Goal: Information Seeking & Learning: Learn about a topic

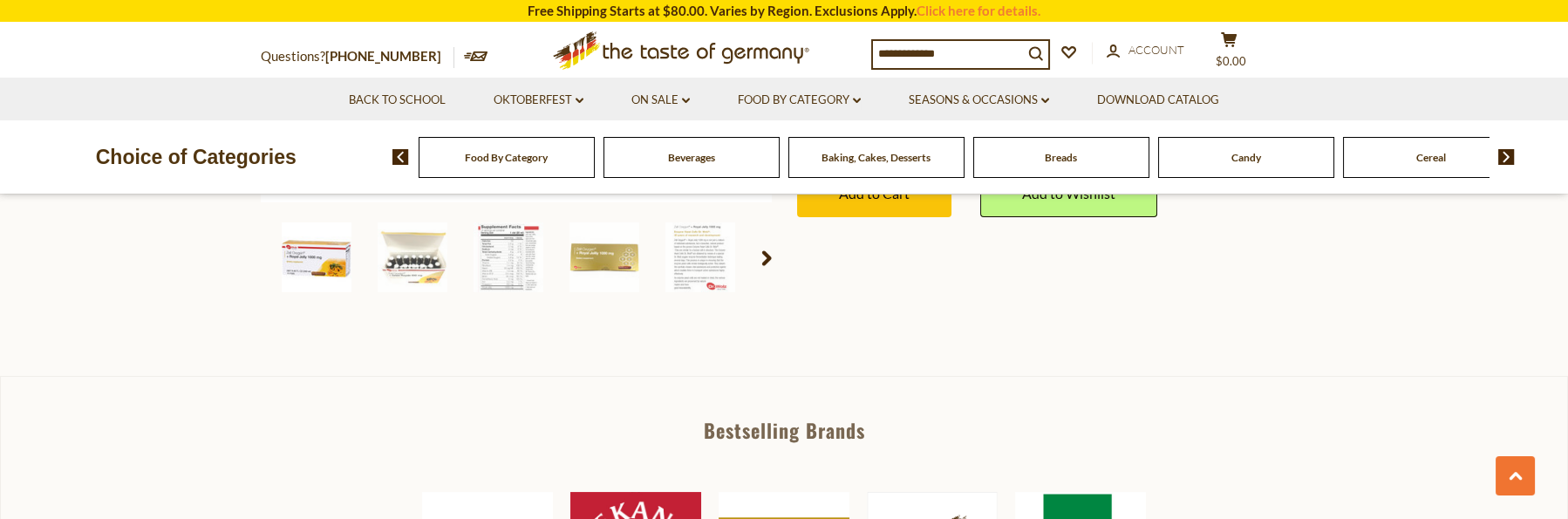
scroll to position [610, 0]
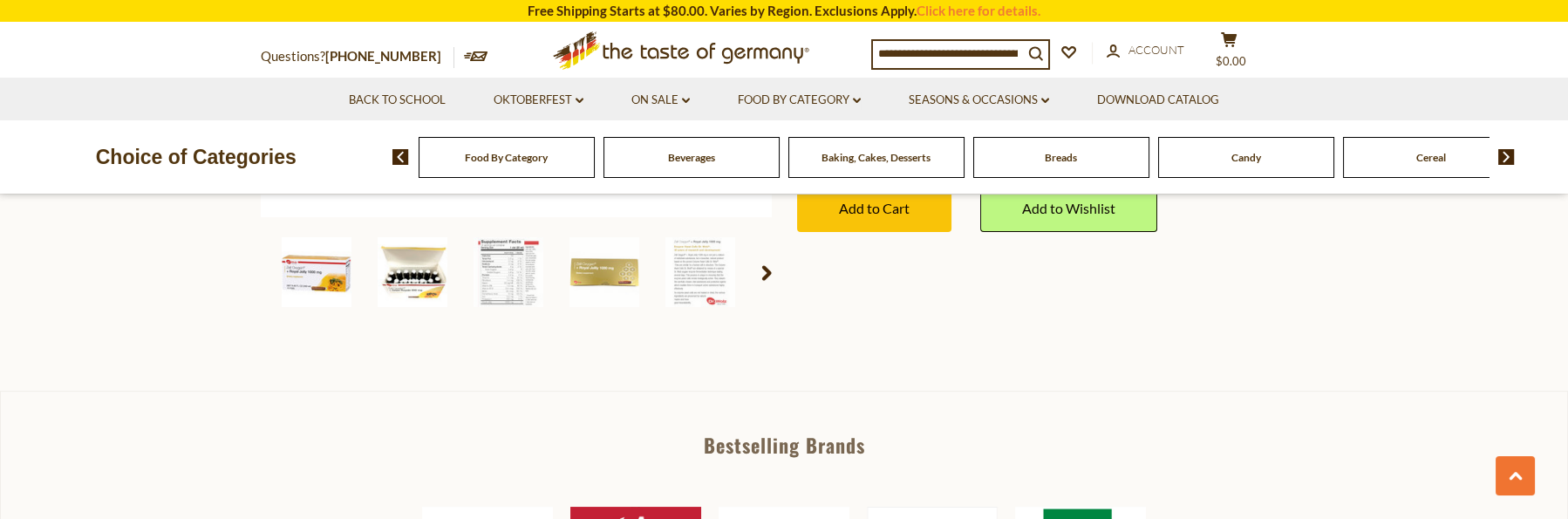
click at [420, 286] on img at bounding box center [413, 272] width 70 height 70
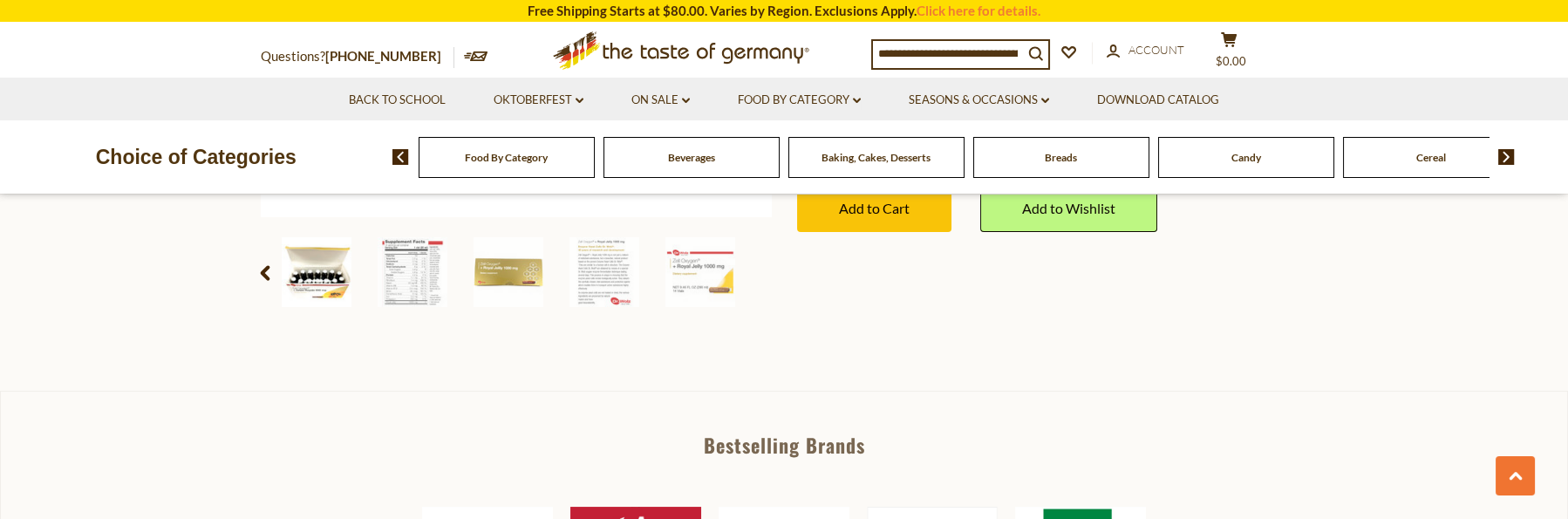
click at [313, 272] on img at bounding box center [316, 272] width 70 height 70
click at [316, 272] on img at bounding box center [316, 272] width 70 height 70
click at [321, 274] on img at bounding box center [316, 272] width 70 height 70
click at [316, 288] on img at bounding box center [316, 272] width 70 height 70
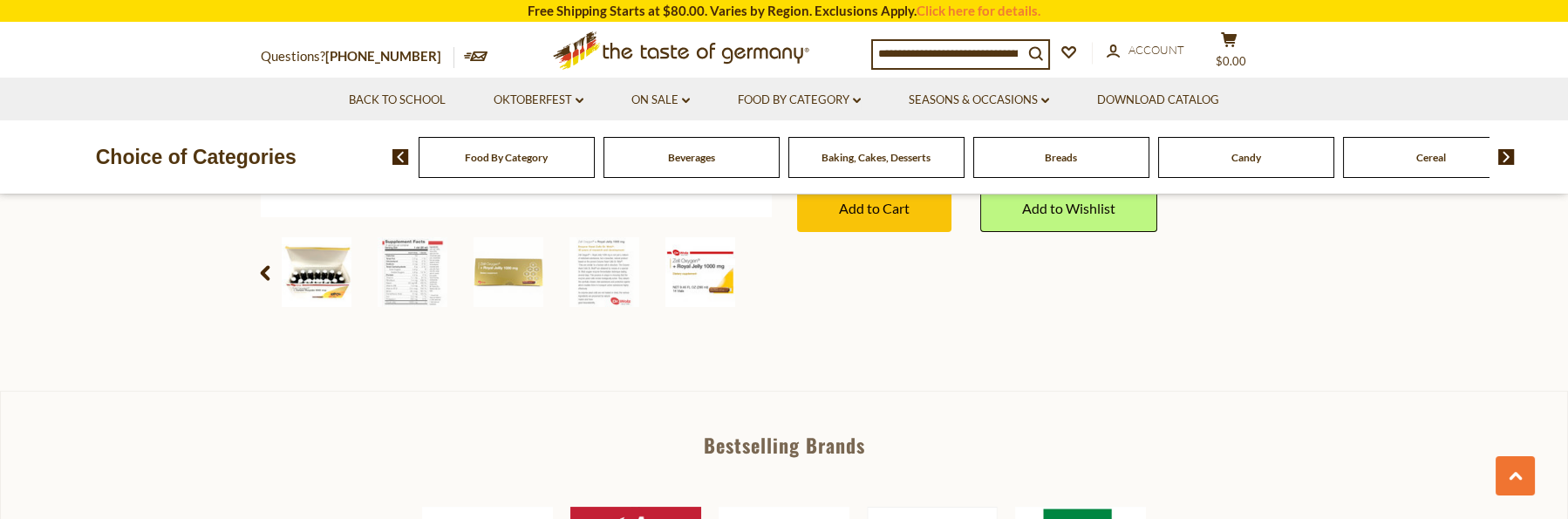
click at [716, 278] on img at bounding box center [700, 272] width 70 height 70
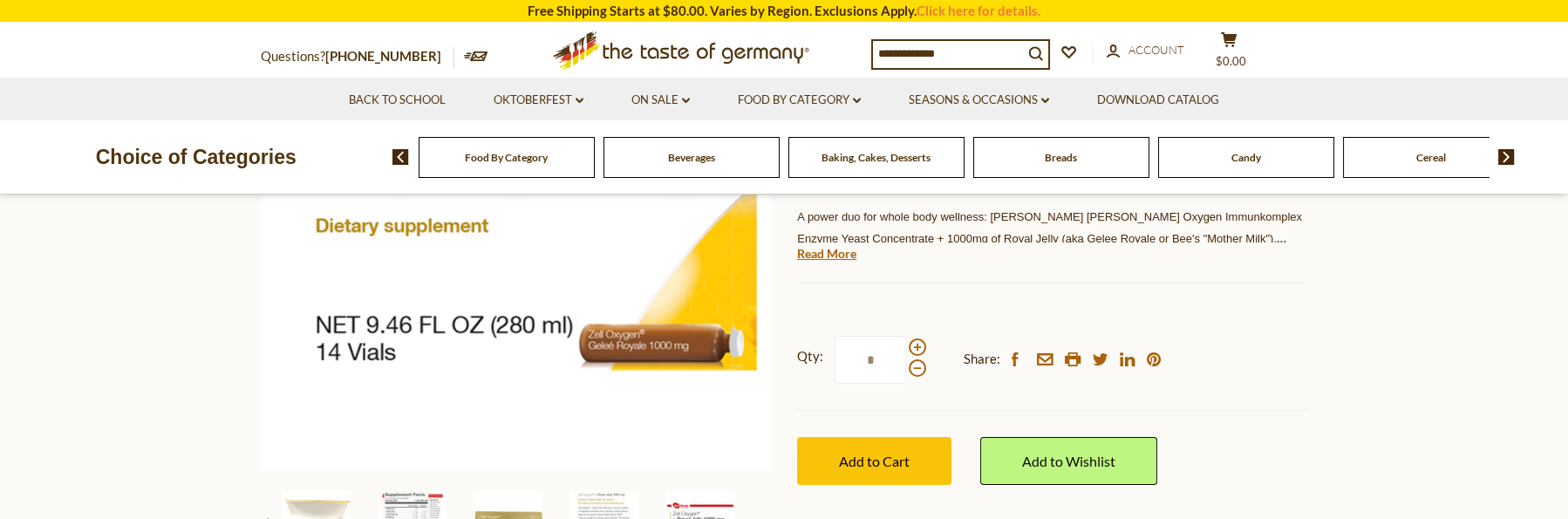
scroll to position [262, 0]
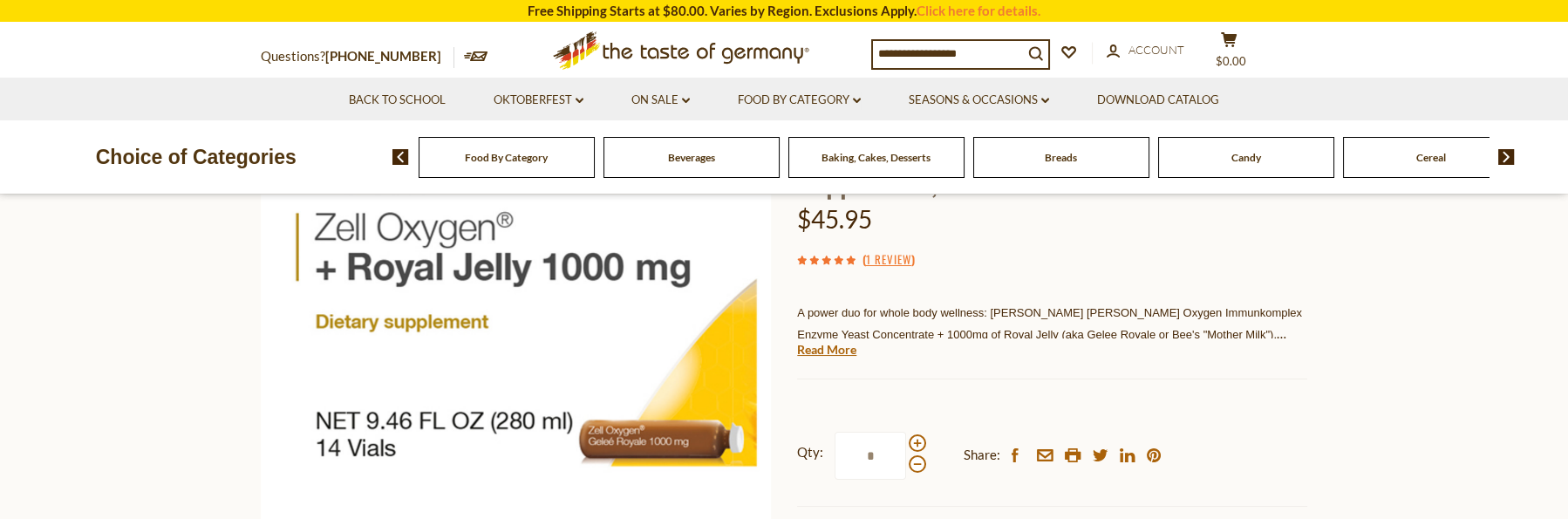
click at [843, 359] on div "Dr. Wolz Dr. Wolz Zell Oxygen Enzyme Yeast + 1000mg Royal Jelly, Dietary Supple…" at bounding box center [1052, 338] width 510 height 564
click at [844, 353] on link "Read More" at bounding box center [826, 350] width 59 height 17
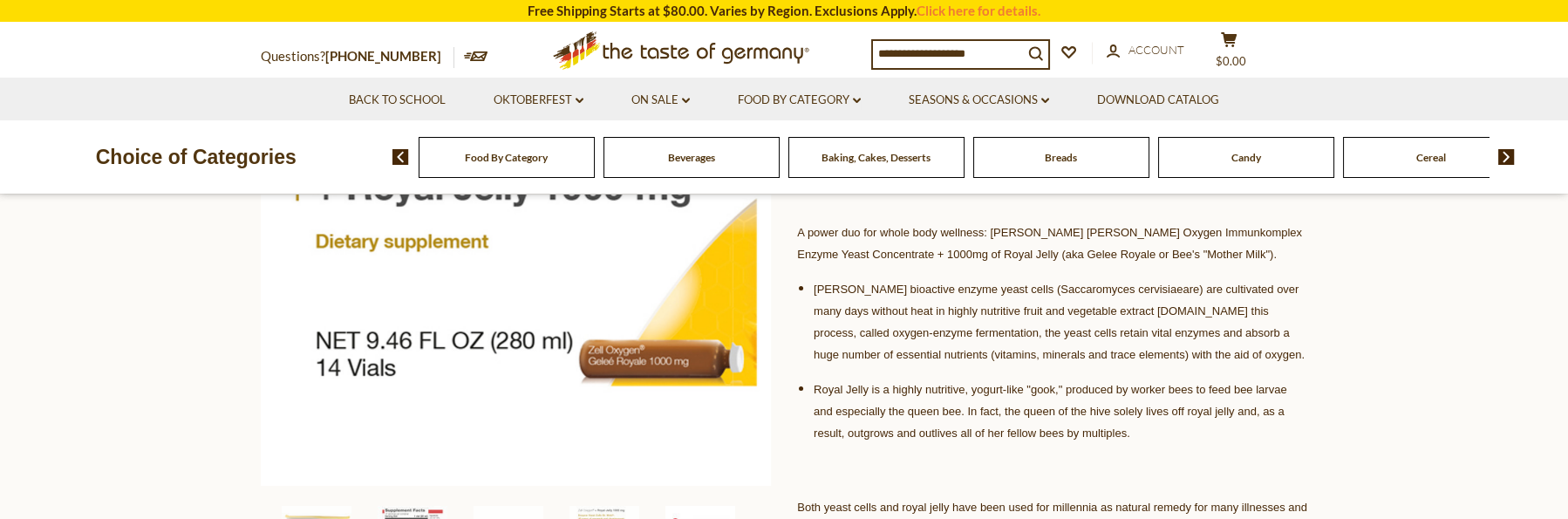
scroll to position [349, 0]
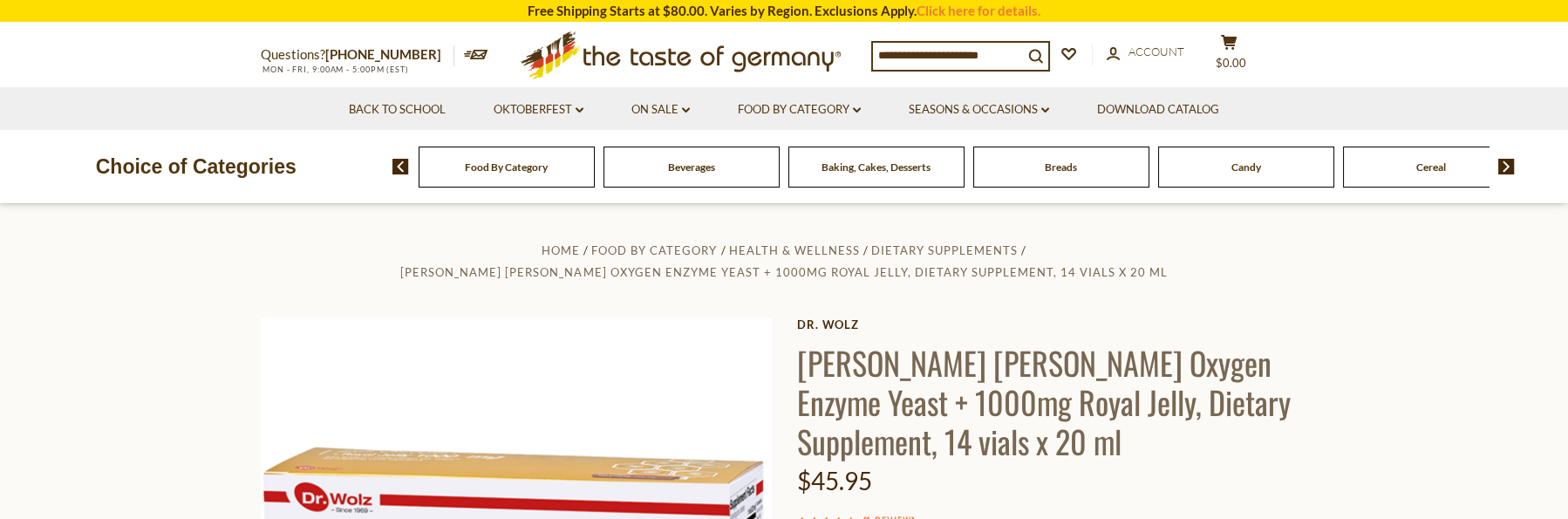
scroll to position [610, 0]
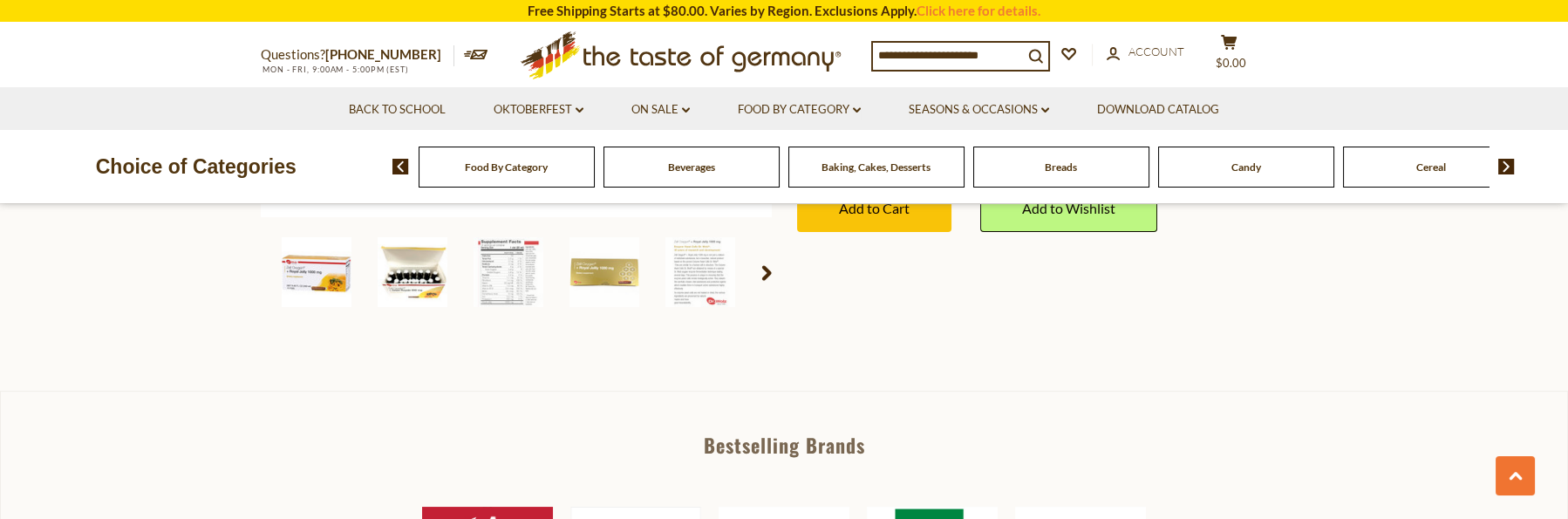
click at [410, 281] on img at bounding box center [413, 272] width 70 height 70
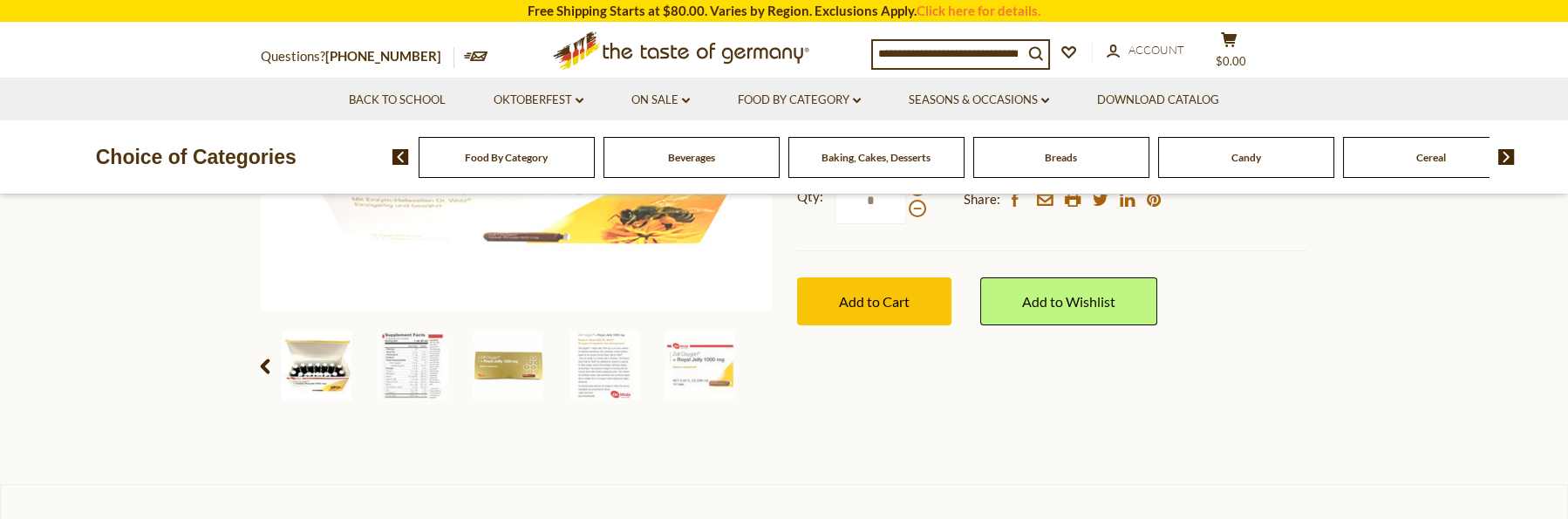
scroll to position [523, 0]
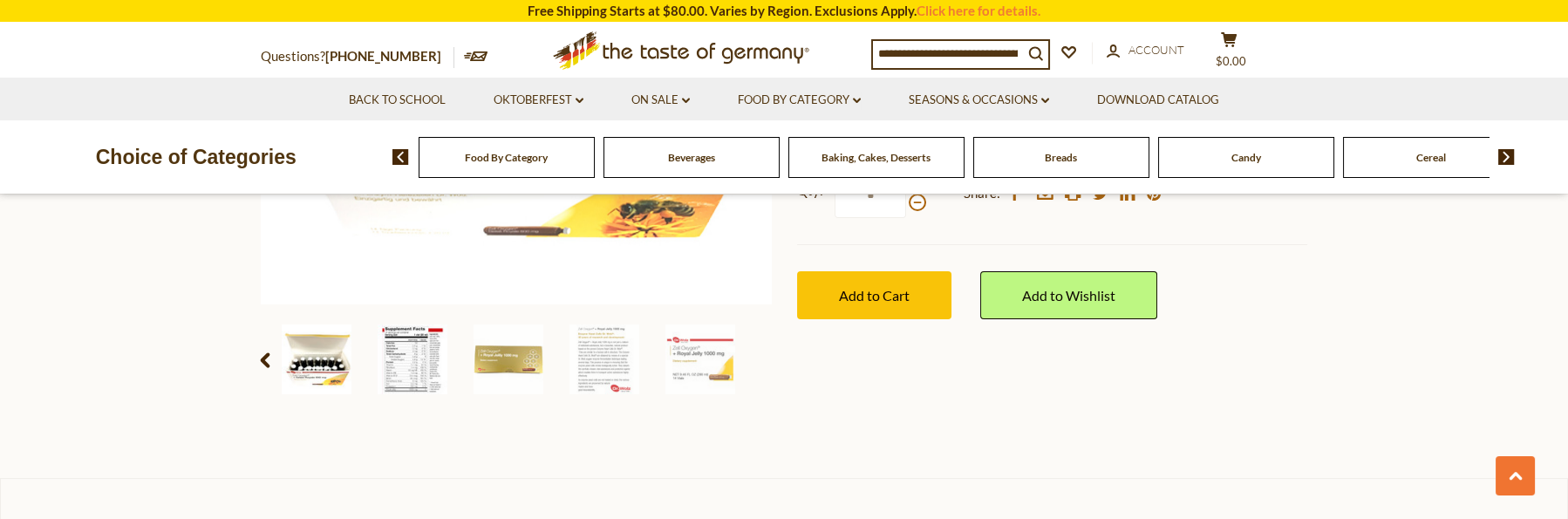
click at [424, 375] on img at bounding box center [413, 360] width 70 height 70
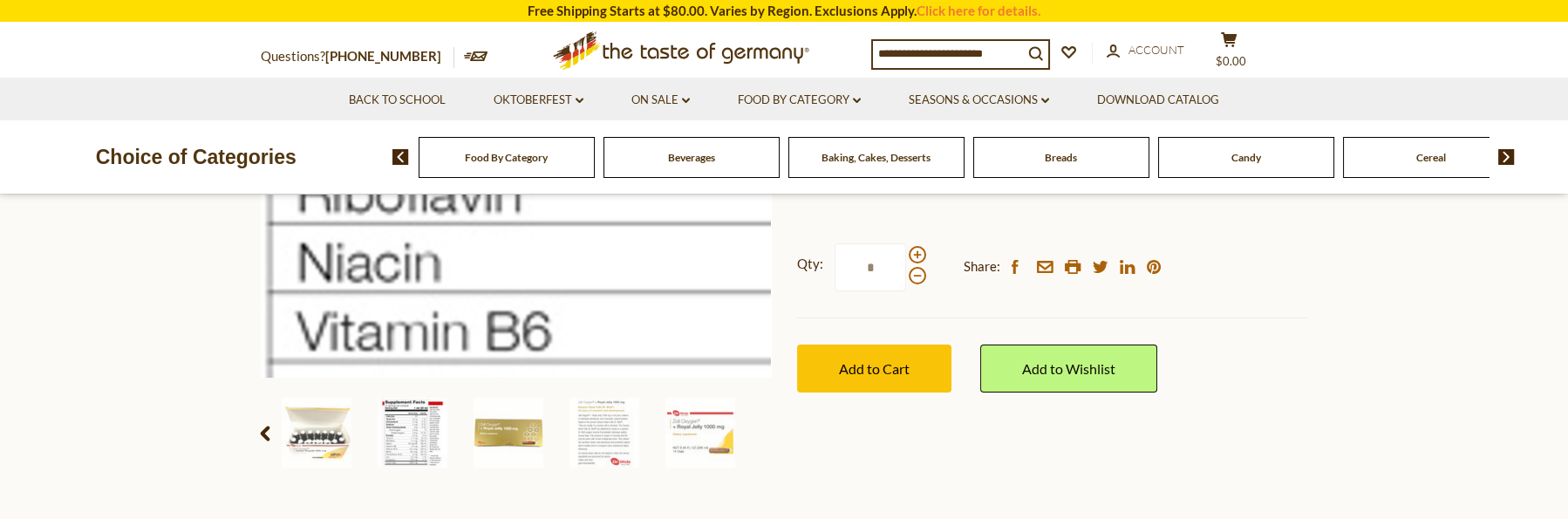
scroll to position [436, 0]
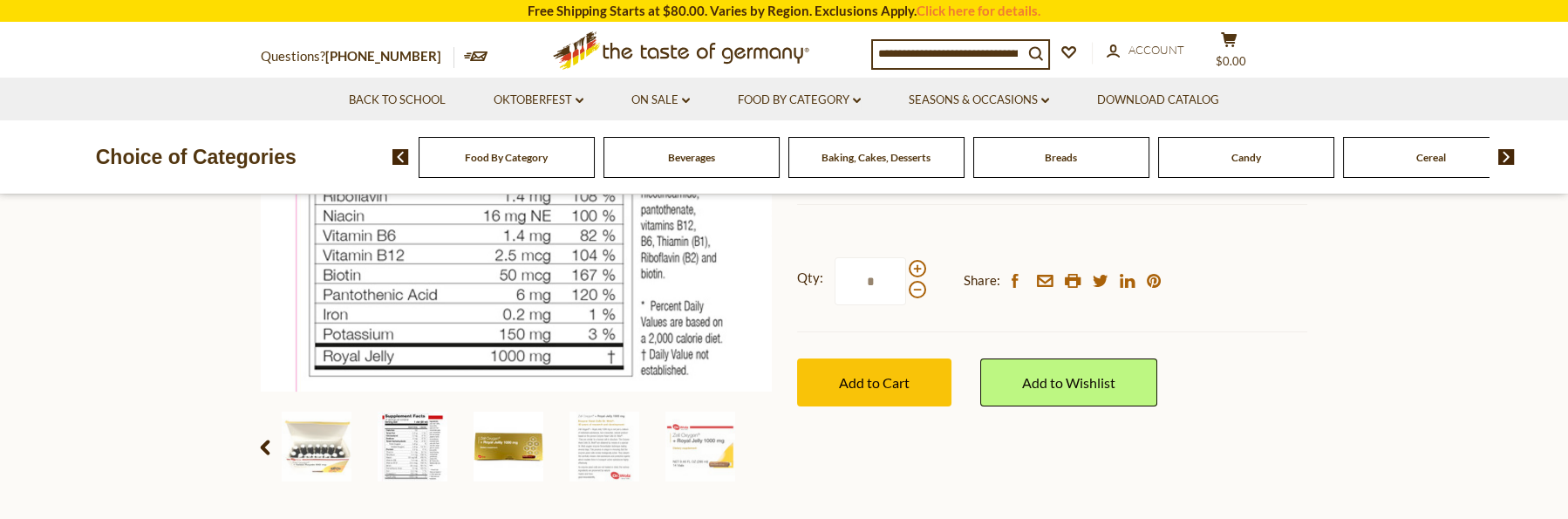
click at [496, 442] on img at bounding box center [508, 447] width 70 height 70
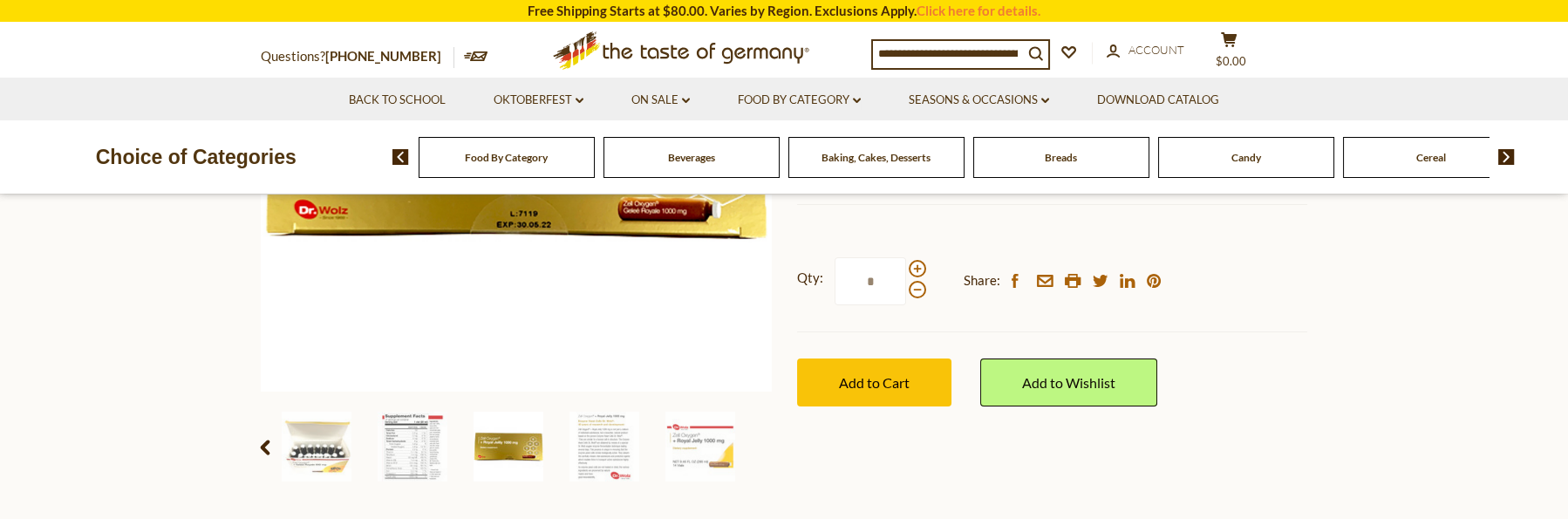
click at [510, 436] on img at bounding box center [508, 447] width 70 height 70
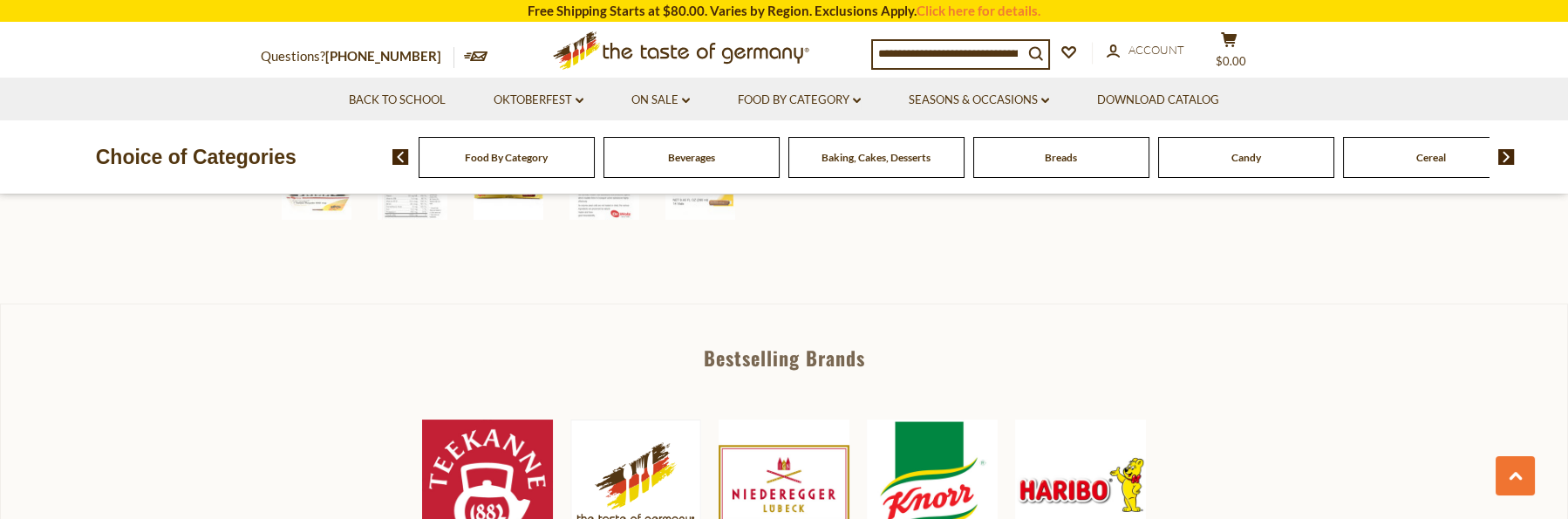
scroll to position [610, 0]
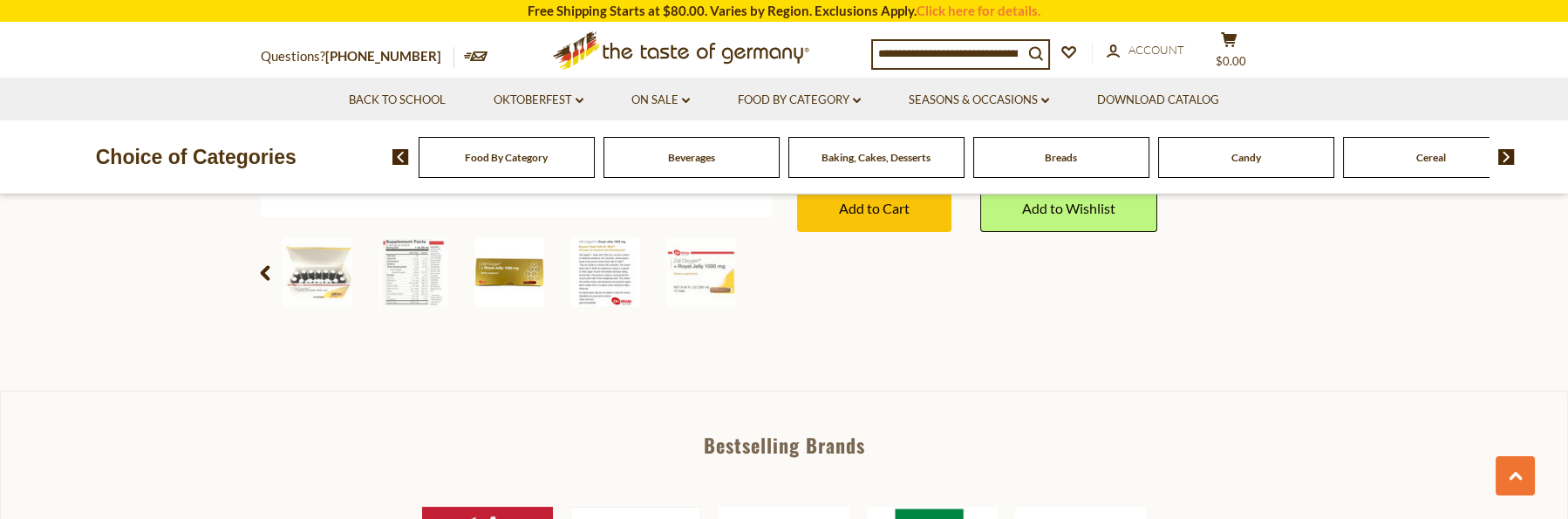
click at [599, 264] on img at bounding box center [605, 272] width 70 height 70
click at [608, 254] on img at bounding box center [604, 272] width 70 height 70
click at [608, 256] on img at bounding box center [604, 272] width 70 height 70
click at [607, 263] on img at bounding box center [604, 272] width 70 height 70
click at [607, 271] on img at bounding box center [604, 272] width 70 height 70
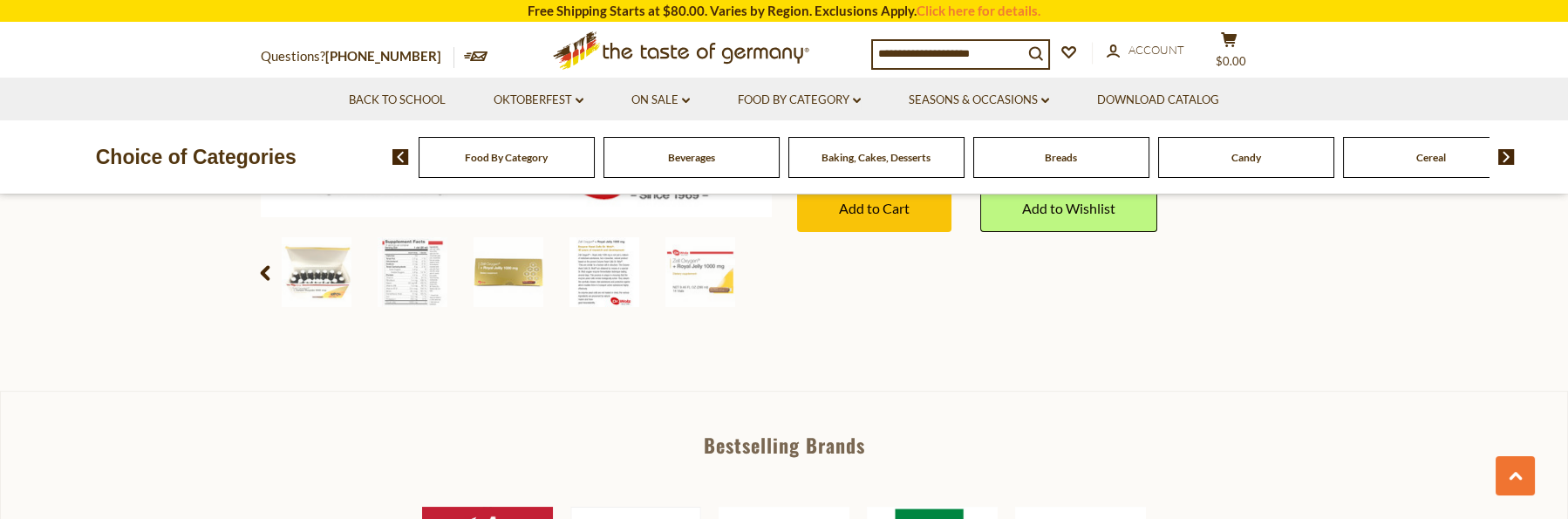
click at [603, 272] on img at bounding box center [604, 272] width 70 height 70
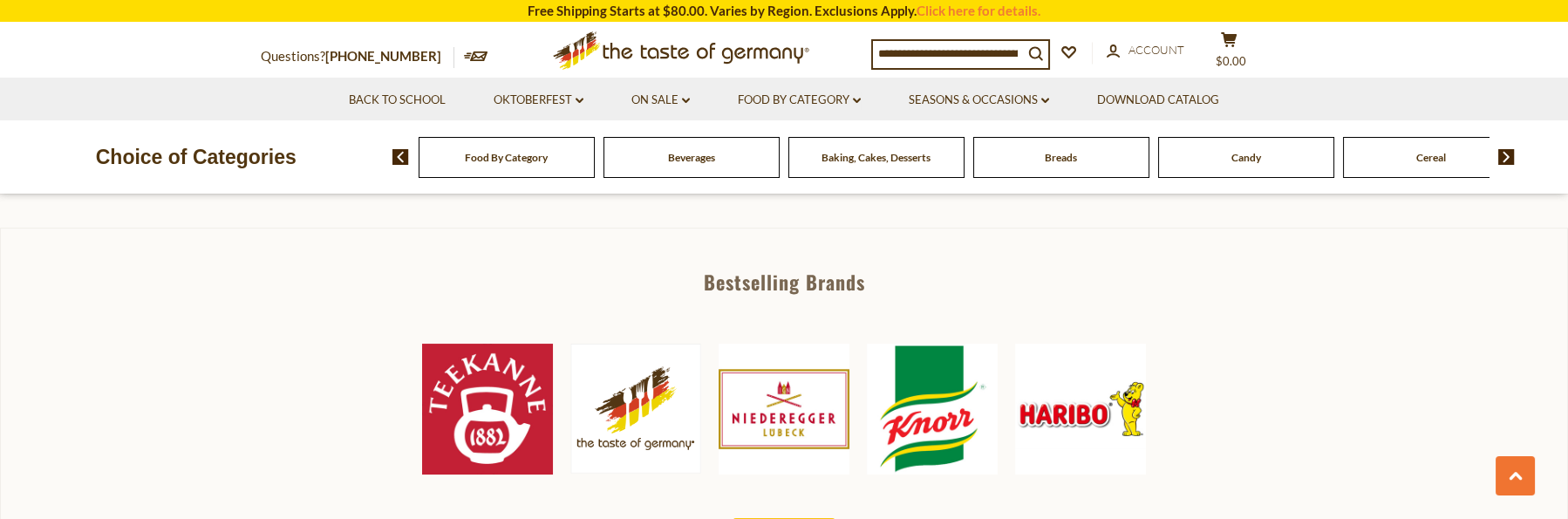
scroll to position [872, 0]
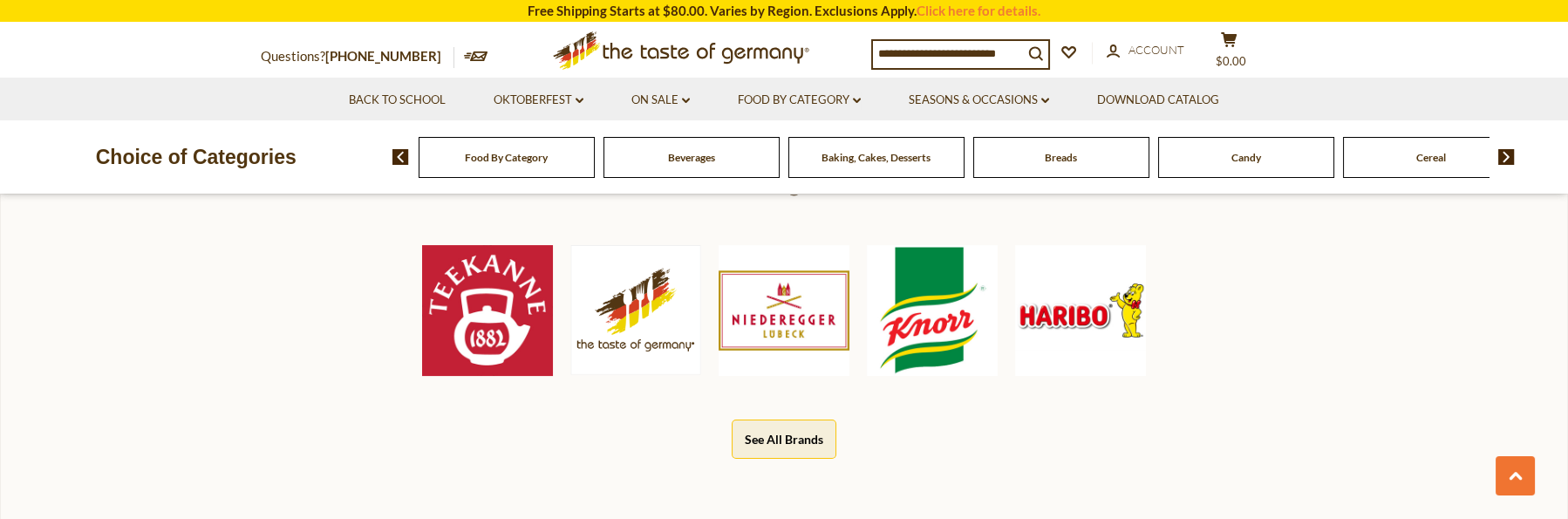
click at [934, 272] on img at bounding box center [932, 309] width 131 height 130
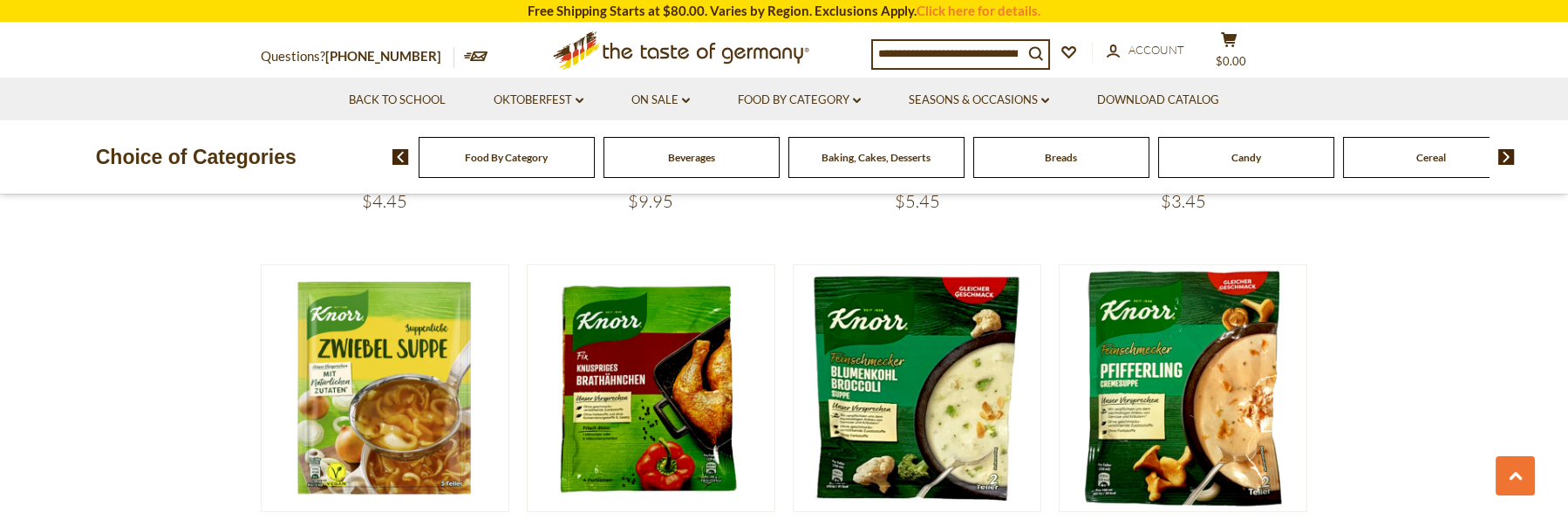
scroll to position [1831, 0]
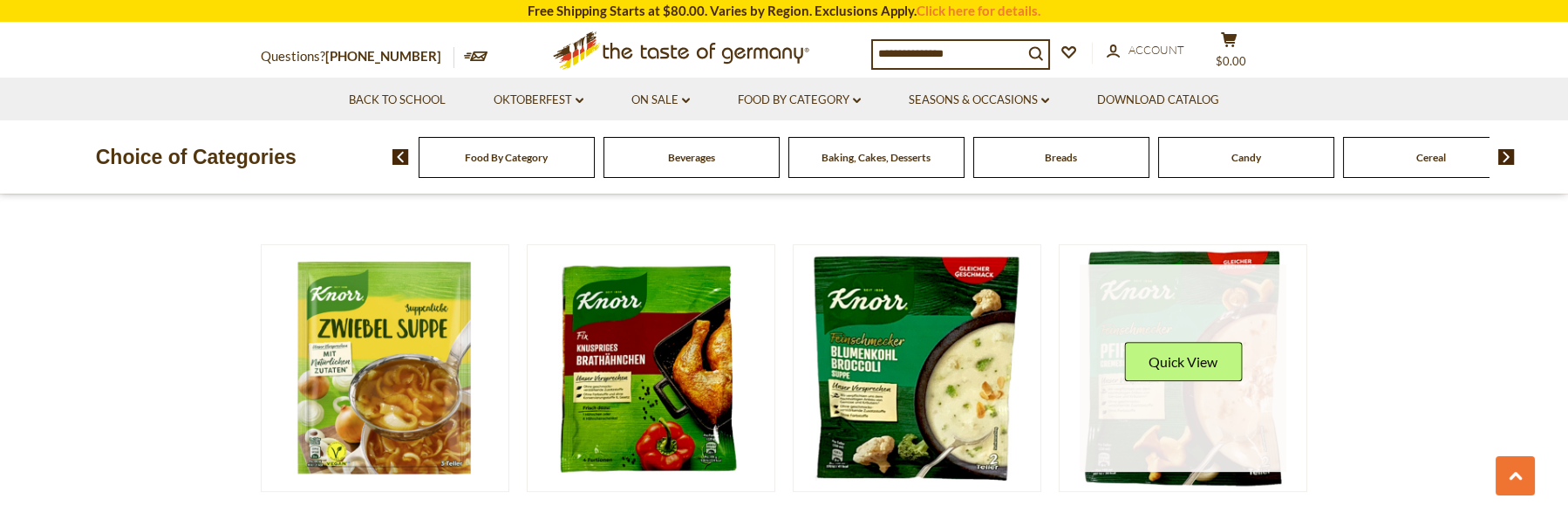
click at [1139, 341] on link at bounding box center [1183, 367] width 208 height 208
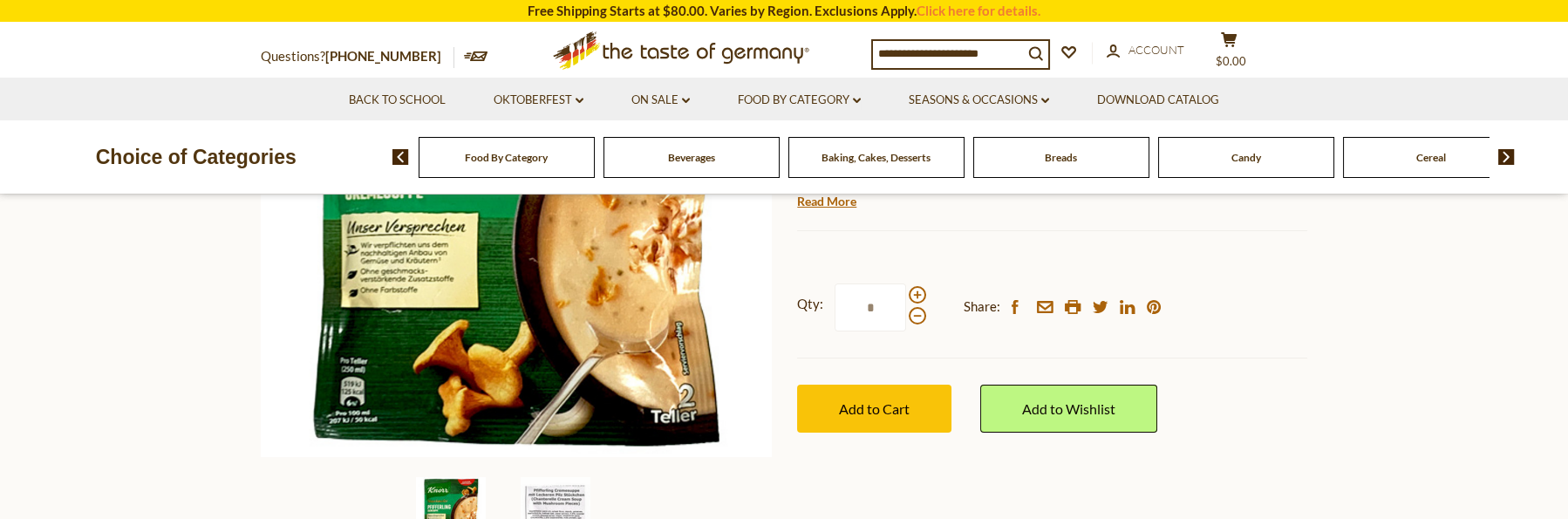
scroll to position [523, 0]
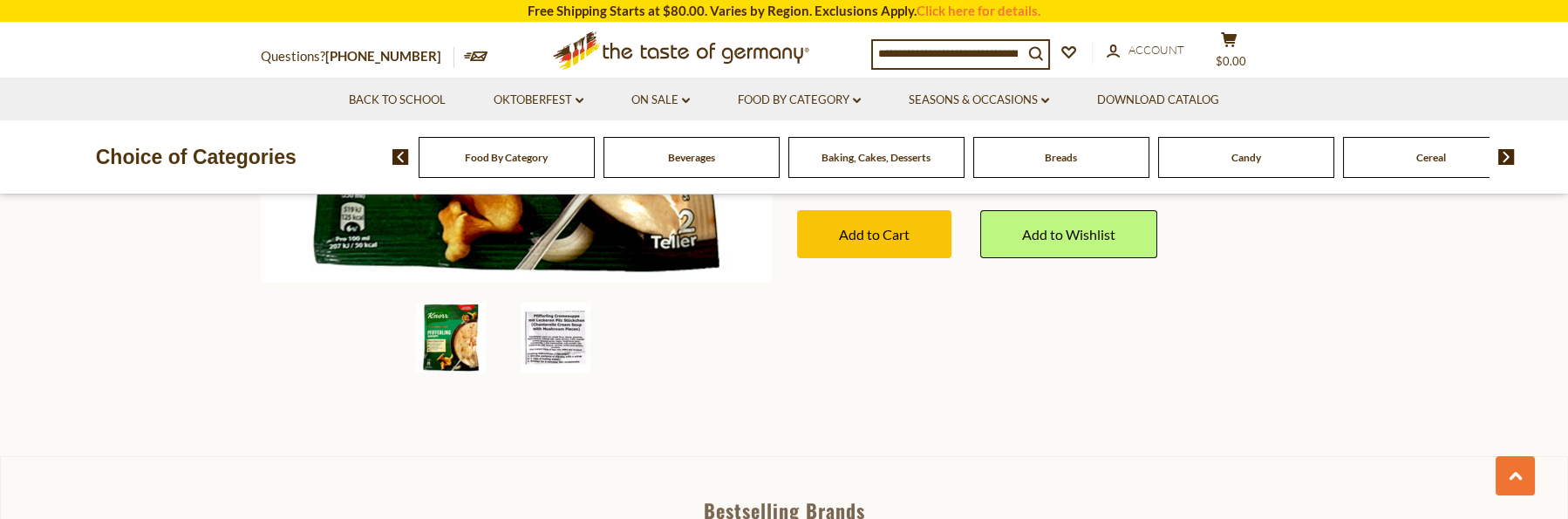
click at [566, 329] on img at bounding box center [556, 337] width 70 height 70
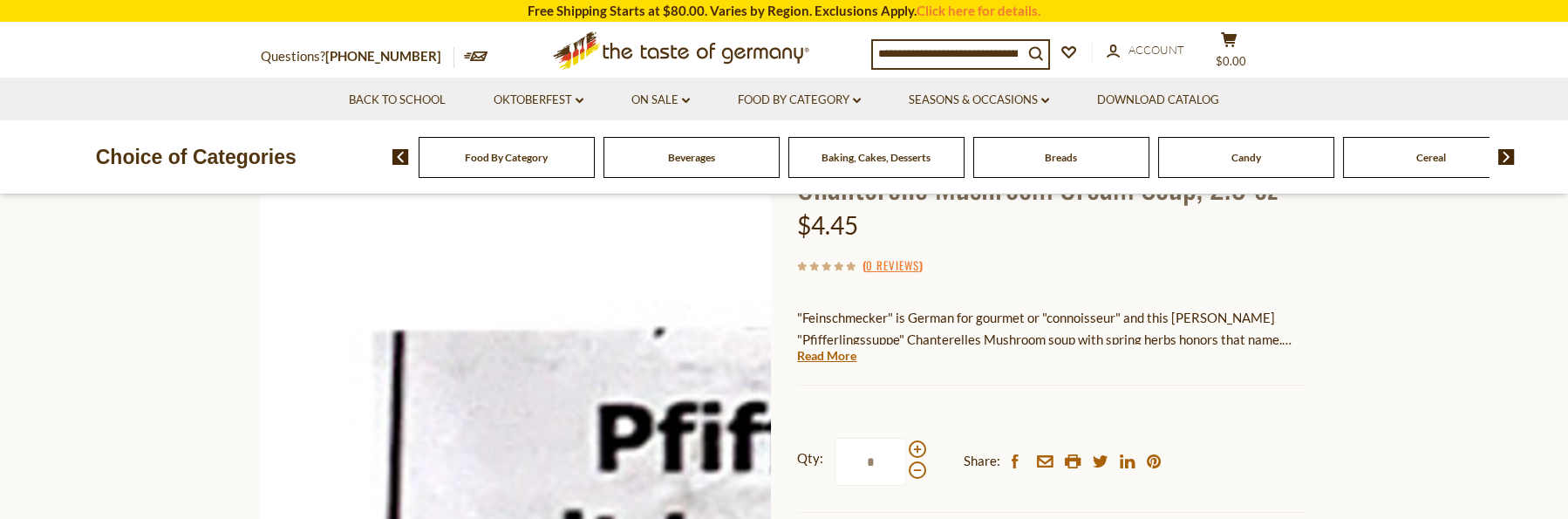
scroll to position [174, 0]
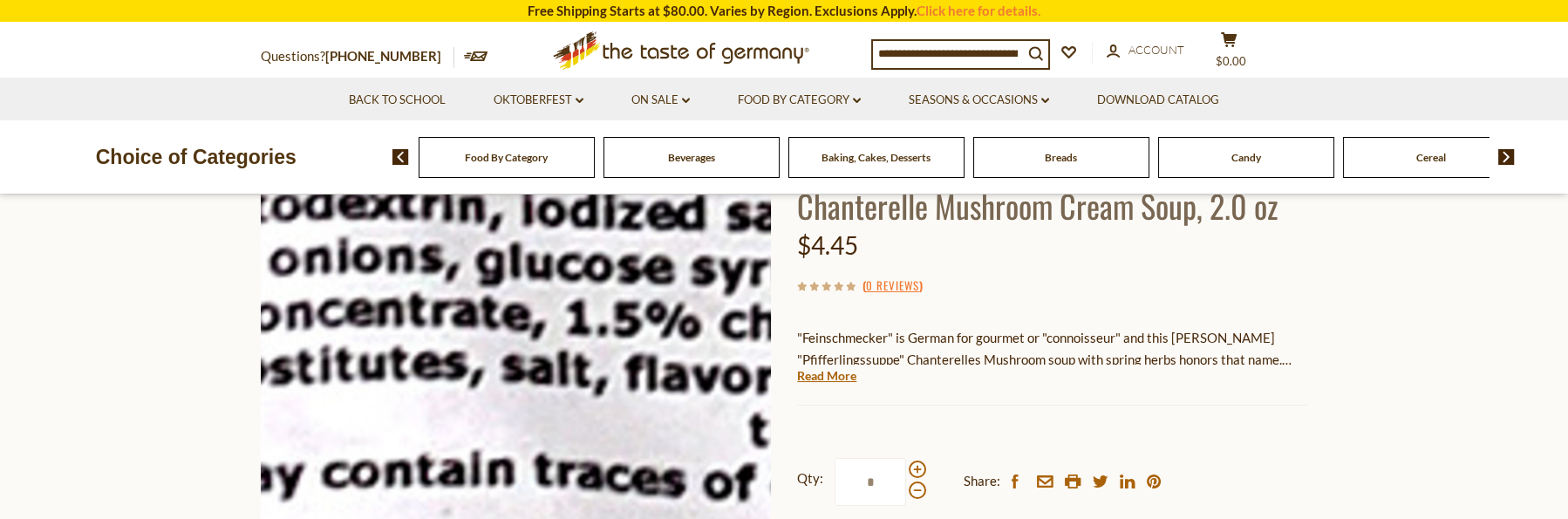
click at [377, 456] on img at bounding box center [516, 376] width 510 height 510
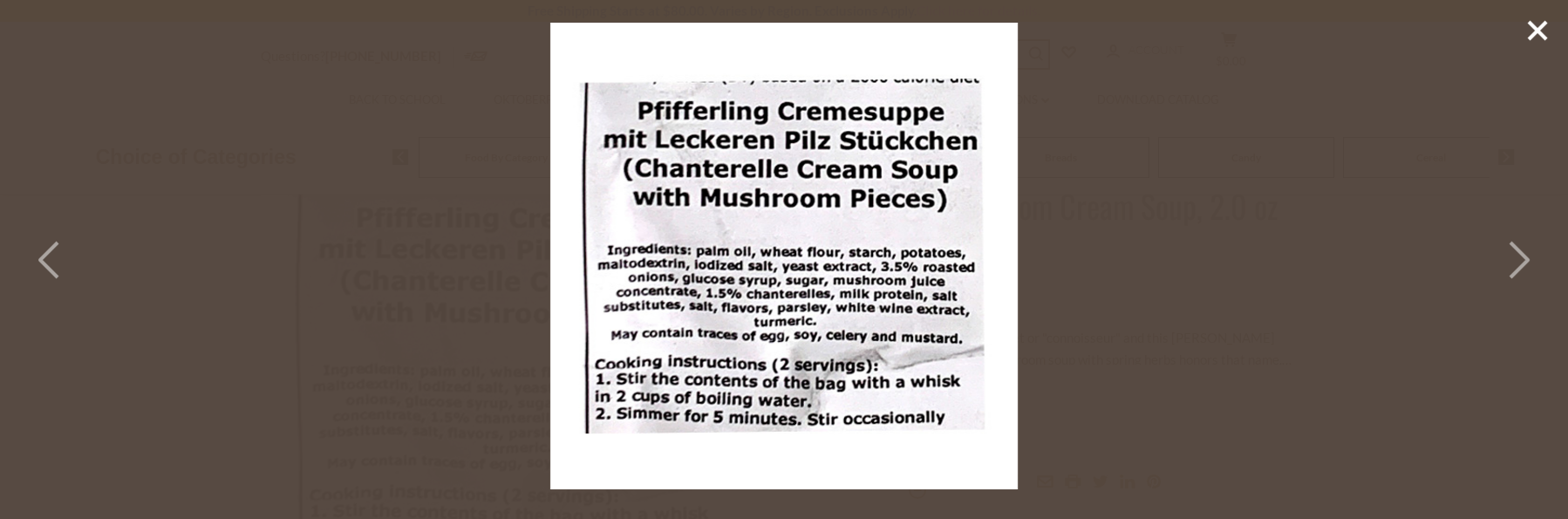
click at [58, 249] on icon at bounding box center [50, 260] width 39 height 52
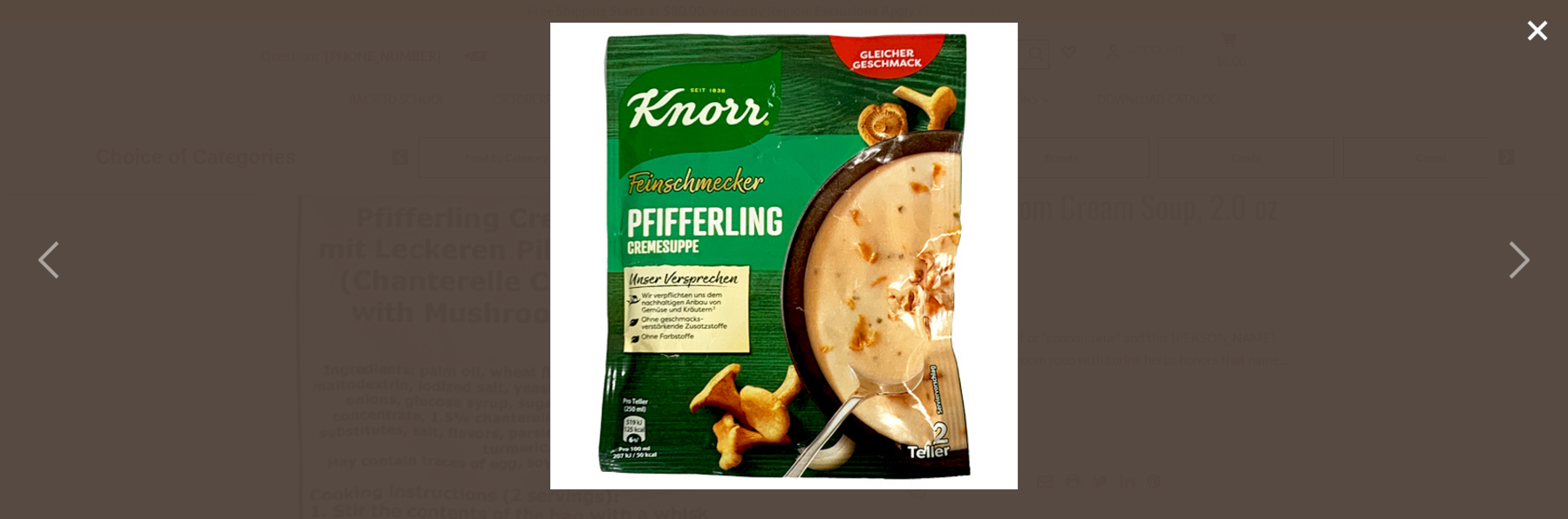
click at [58, 249] on icon at bounding box center [50, 260] width 39 height 52
click at [1201, 167] on div at bounding box center [784, 259] width 1568 height 519
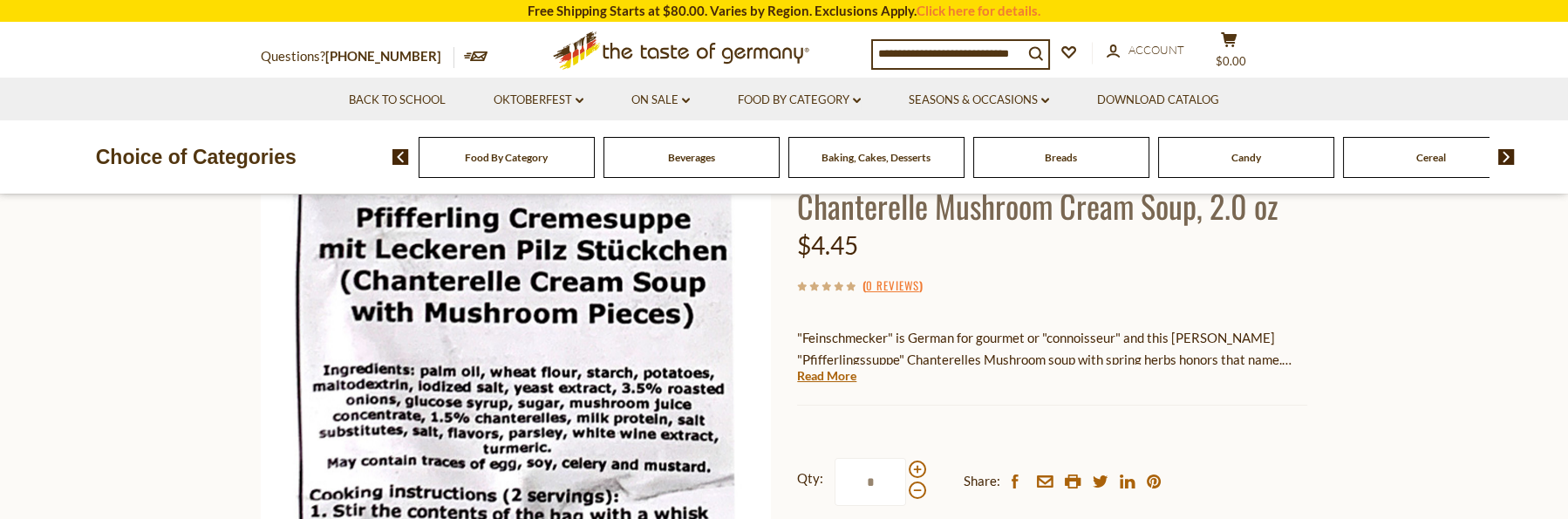
click at [5, 418] on section "Home Food By Category Soups & Sauces Knorr Pfifferlingssuppe Gourmet Chanterell…" at bounding box center [784, 418] width 1568 height 775
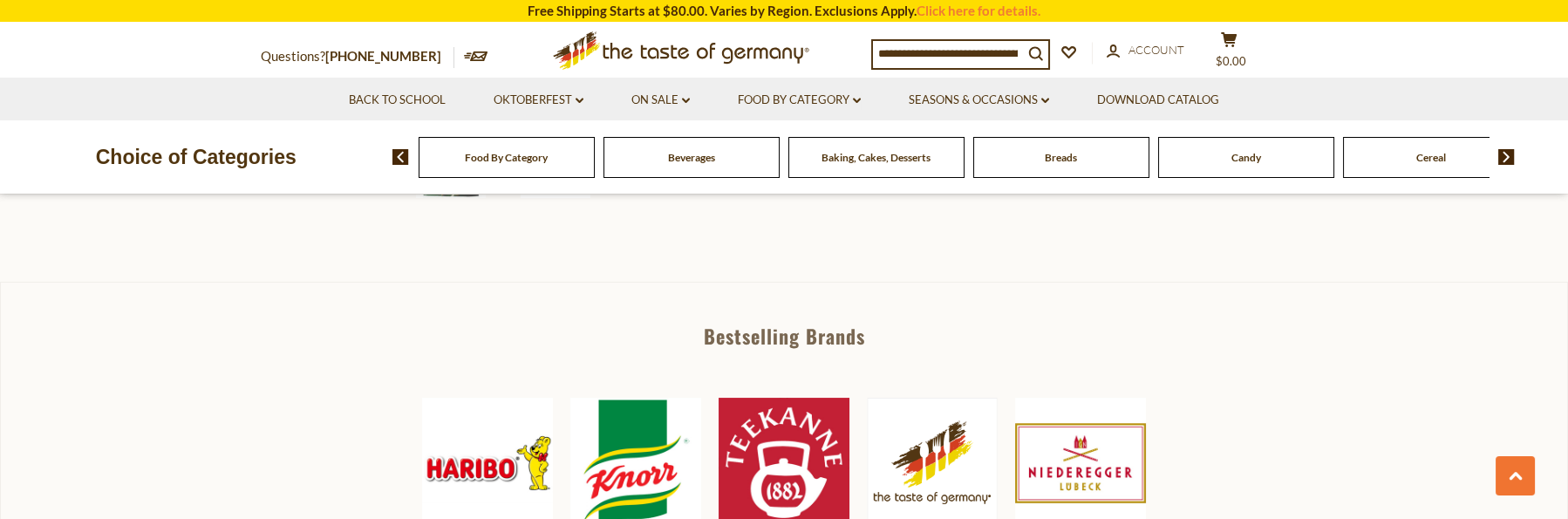
scroll to position [872, 0]
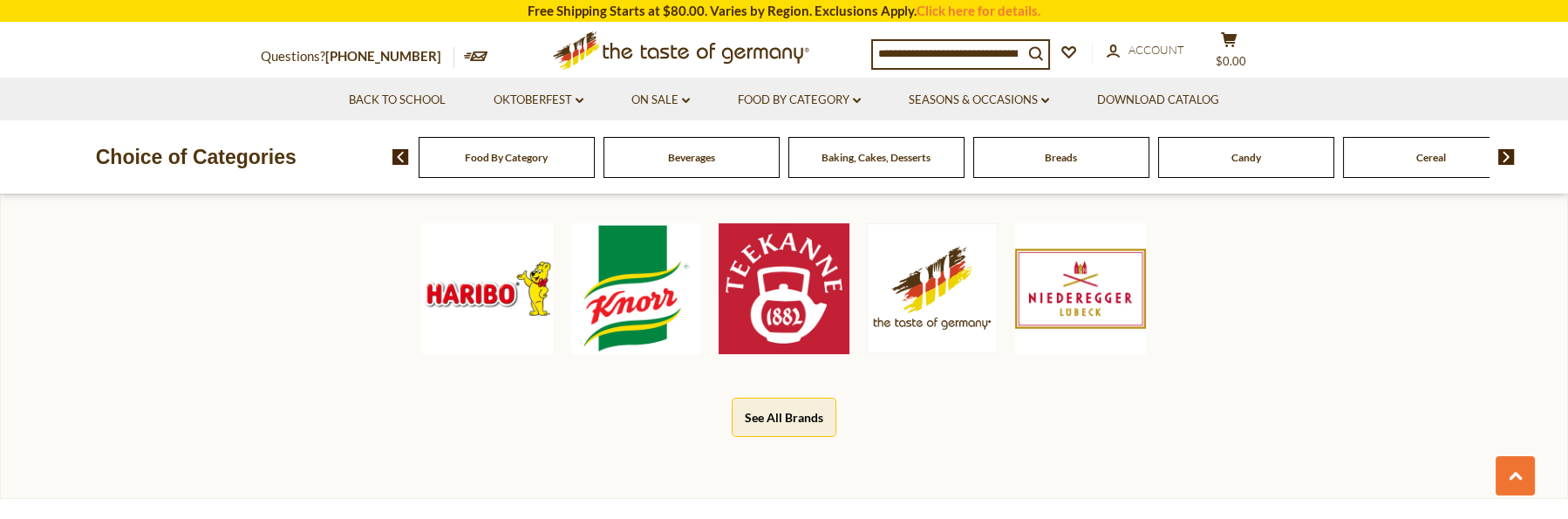
click at [483, 290] on img at bounding box center [487, 288] width 131 height 130
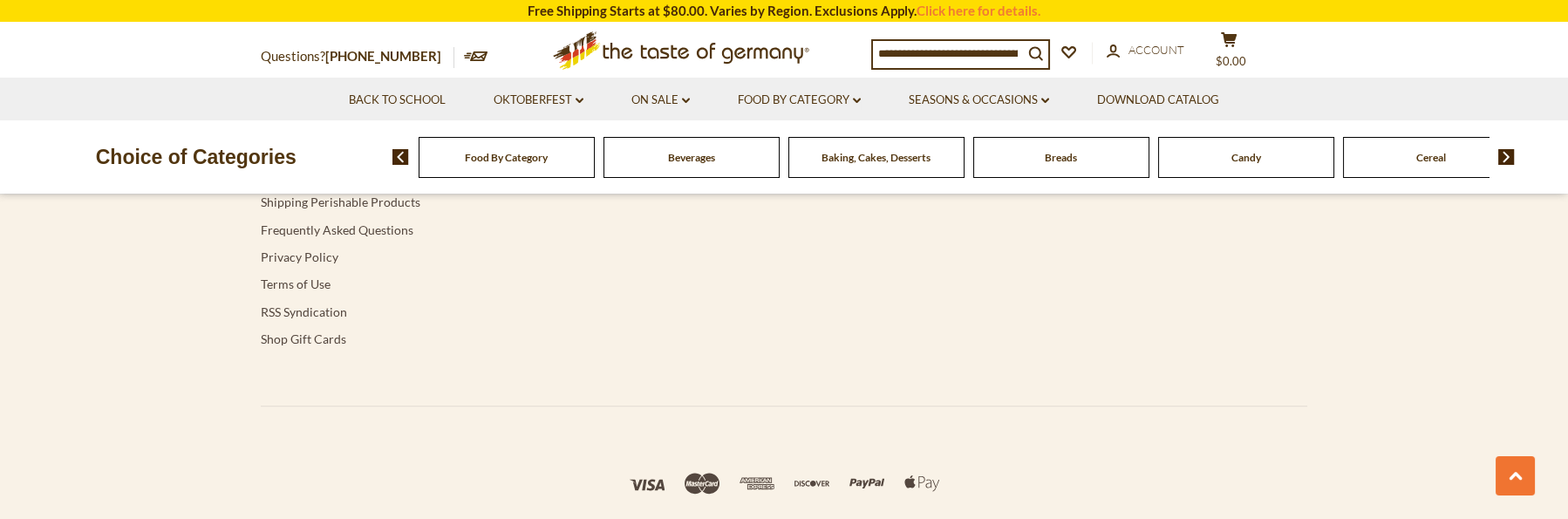
scroll to position [4410, 0]
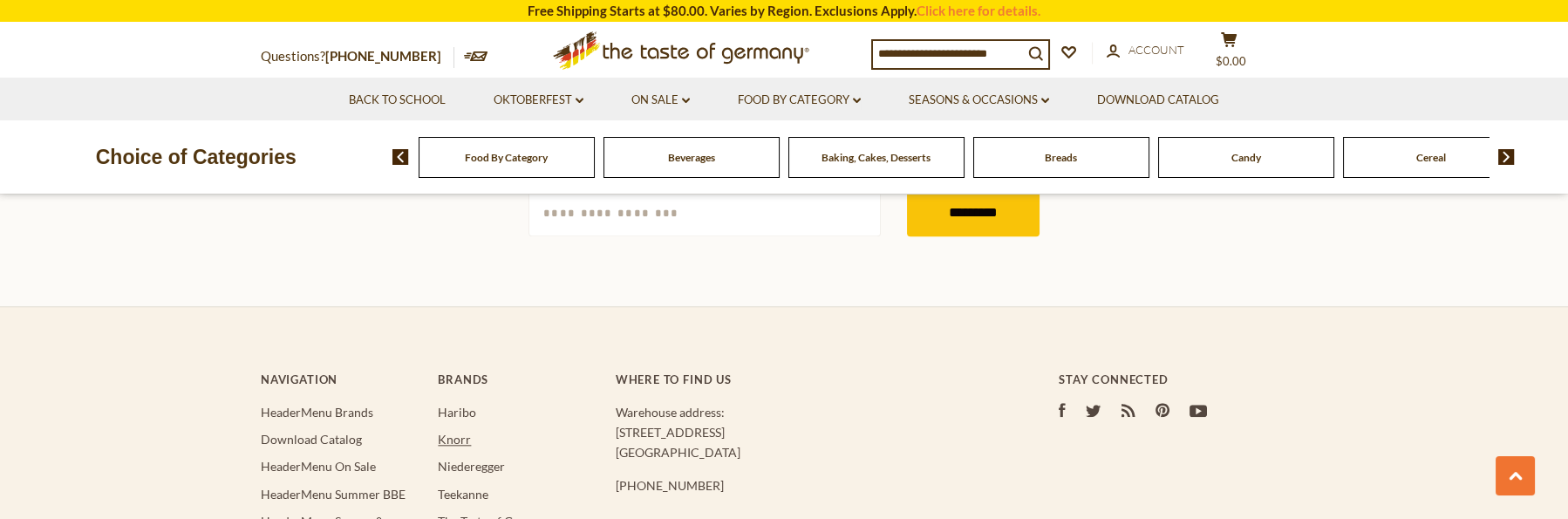
click at [455, 432] on link "Knorr" at bounding box center [454, 439] width 33 height 14
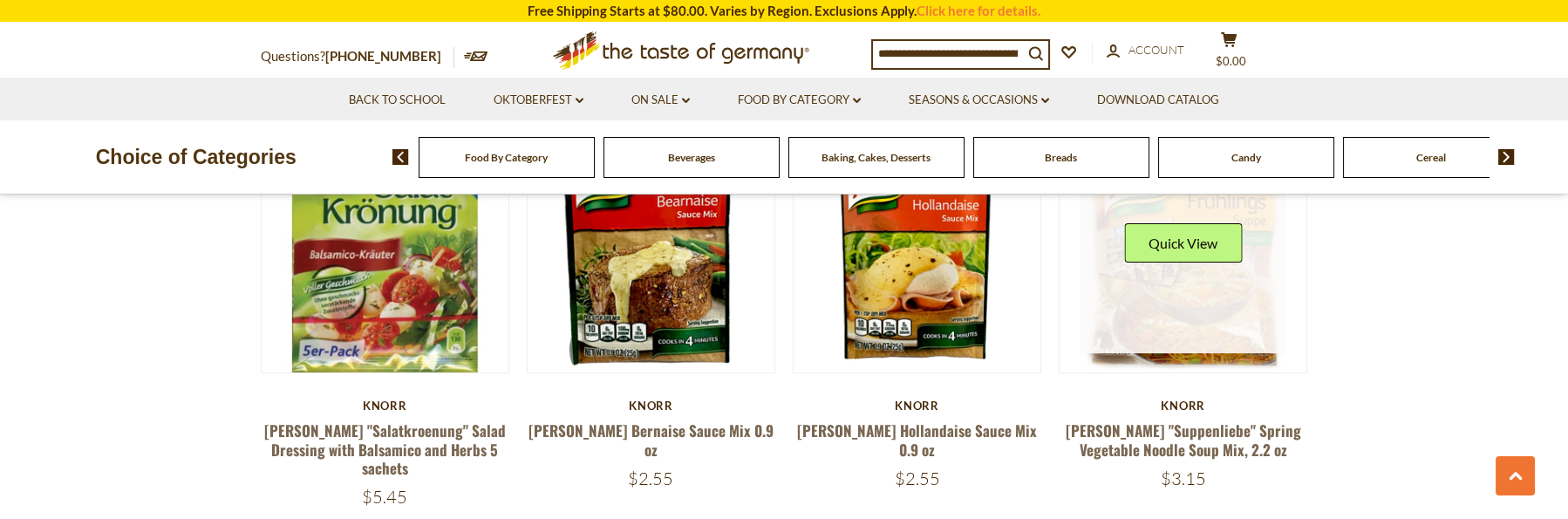
scroll to position [1395, 0]
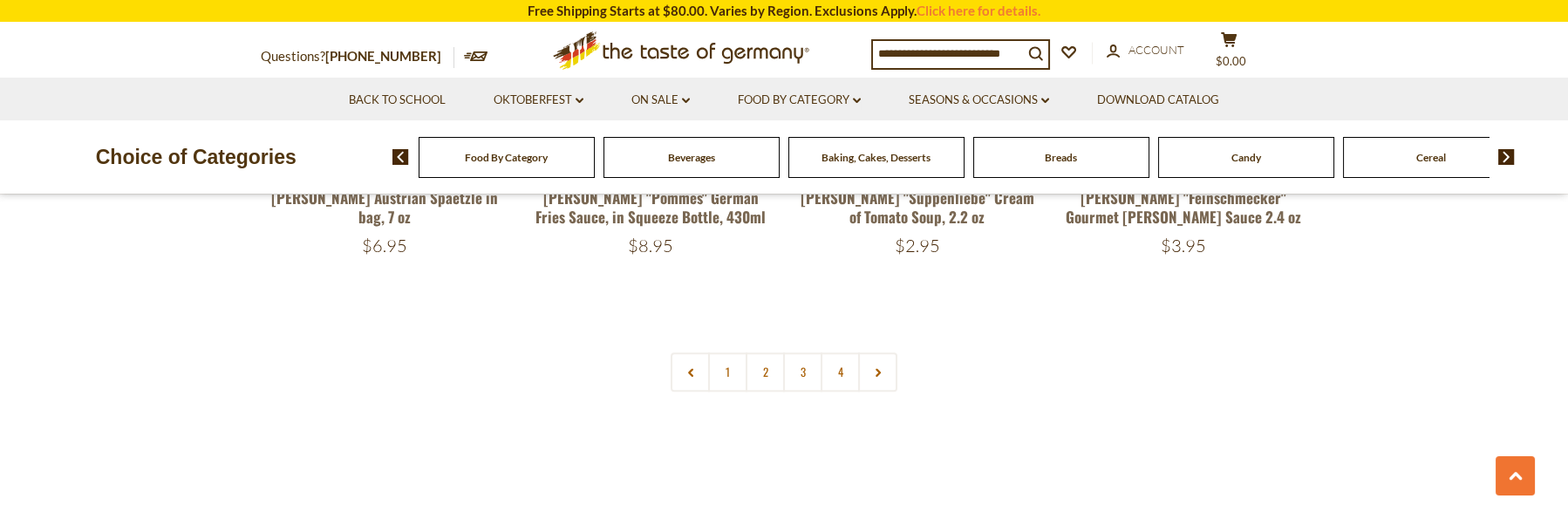
scroll to position [3923, 0]
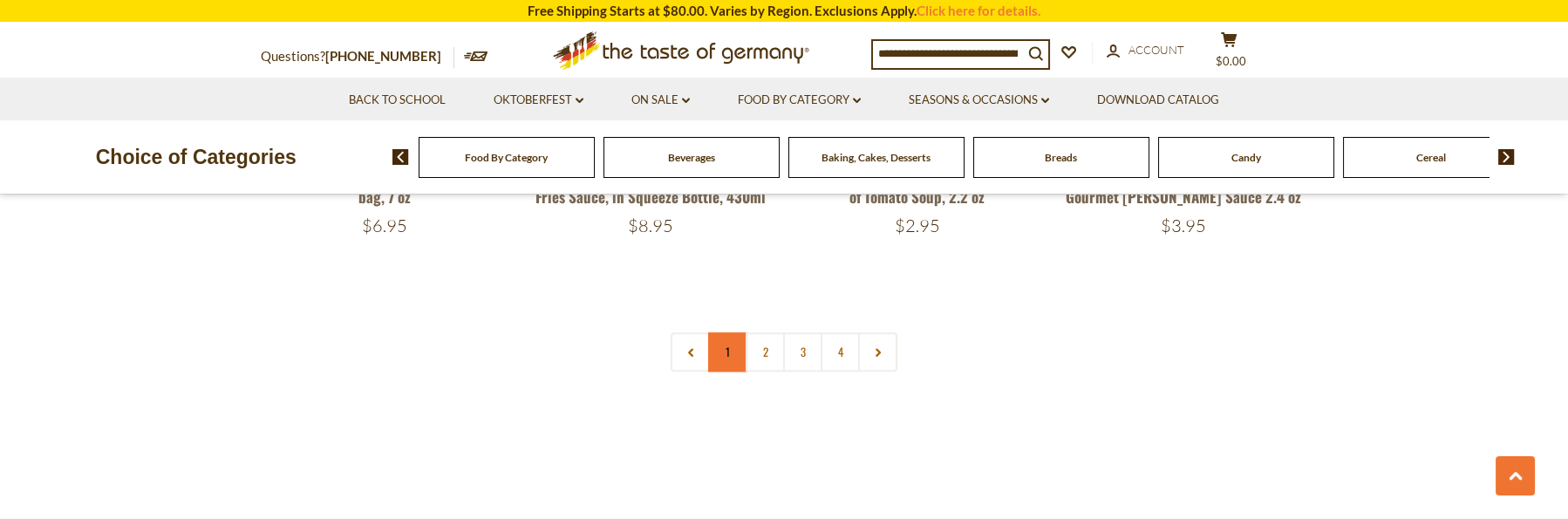
click at [726, 332] on link "1" at bounding box center [727, 352] width 40 height 40
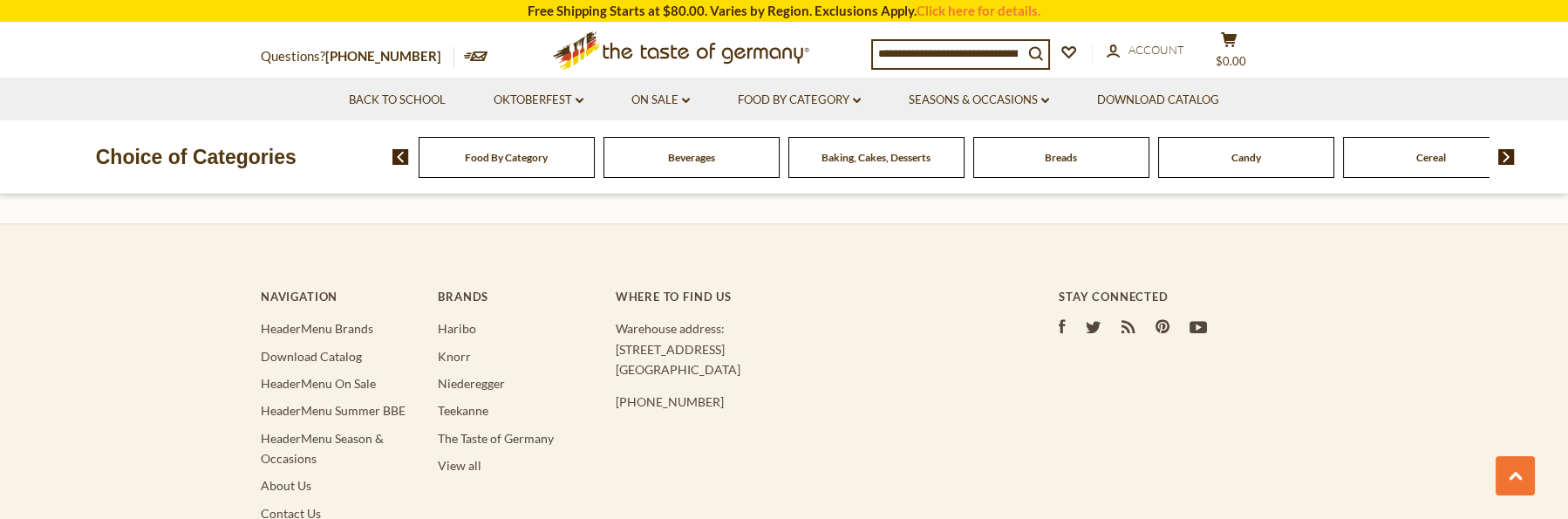
scroll to position [4457, 0]
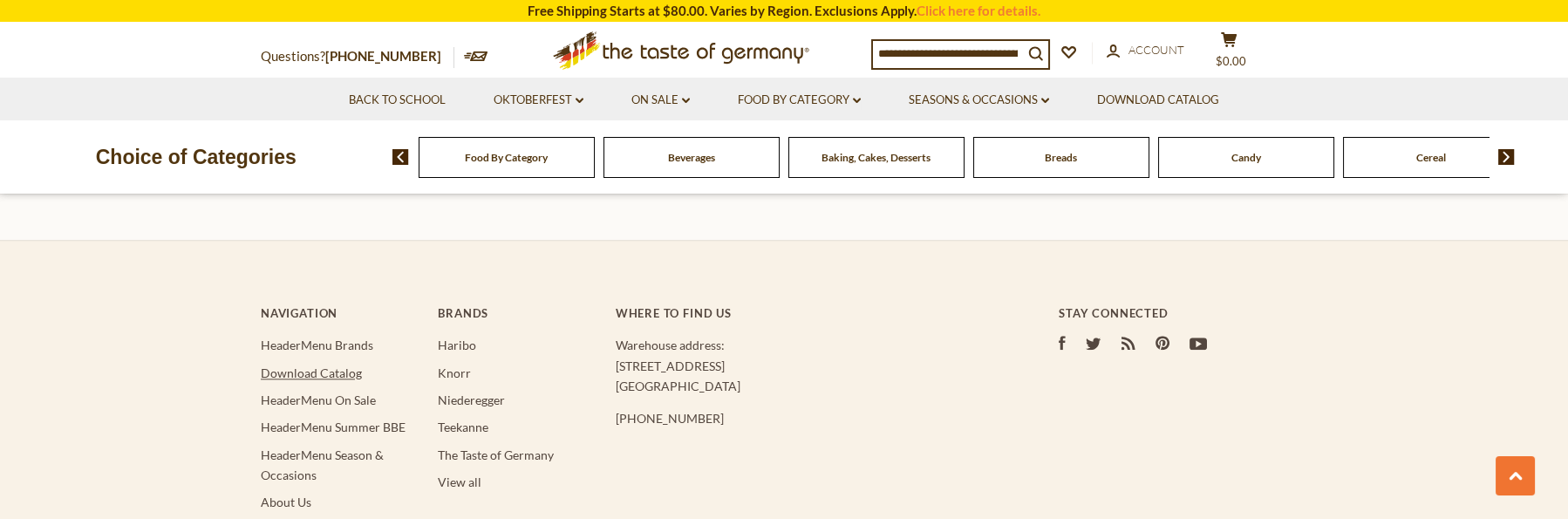
click at [347, 365] on link "Download Catalog" at bounding box center [311, 372] width 102 height 14
